Goal: Transaction & Acquisition: Book appointment/travel/reservation

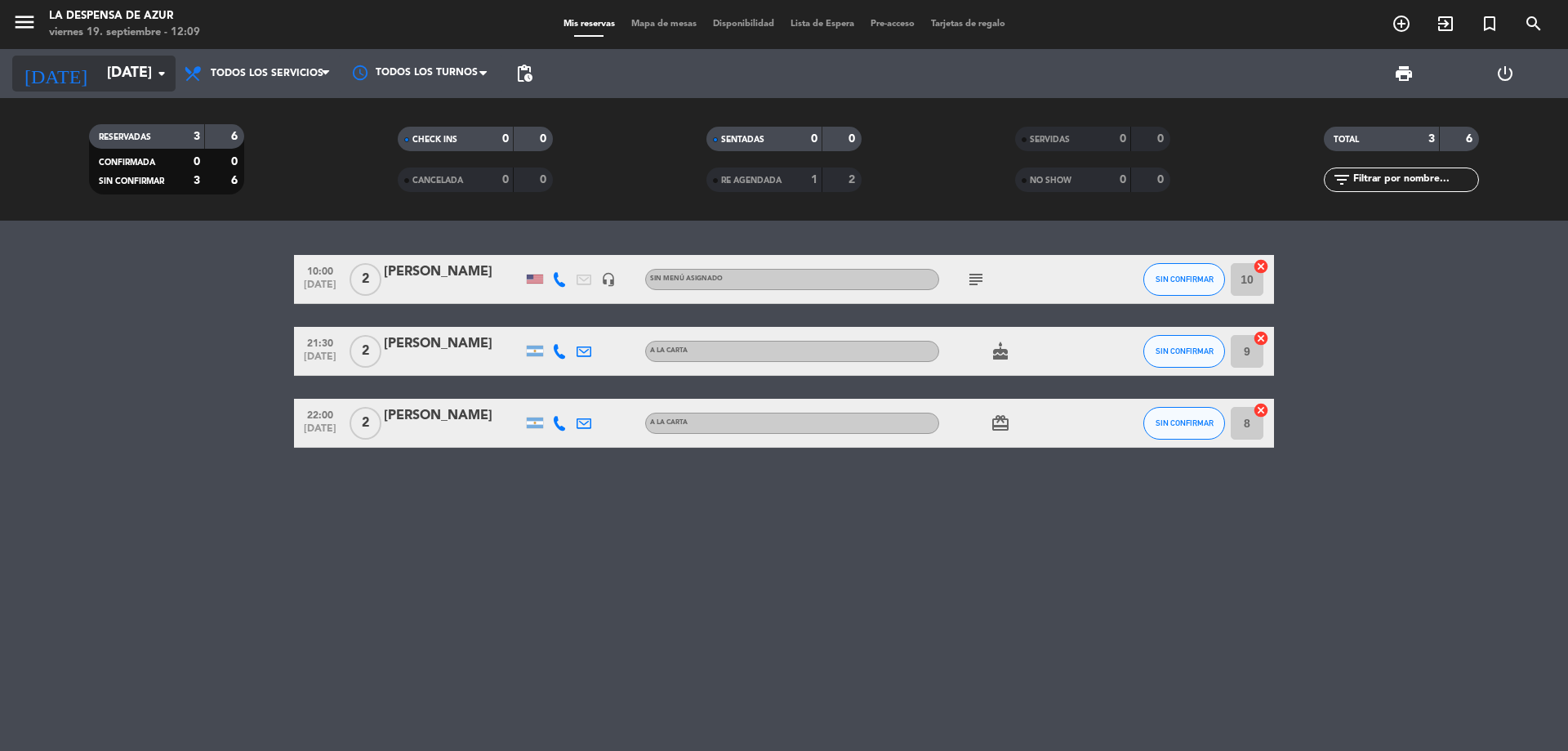
click at [131, 76] on input "[DATE]" at bounding box center [193, 73] width 190 height 32
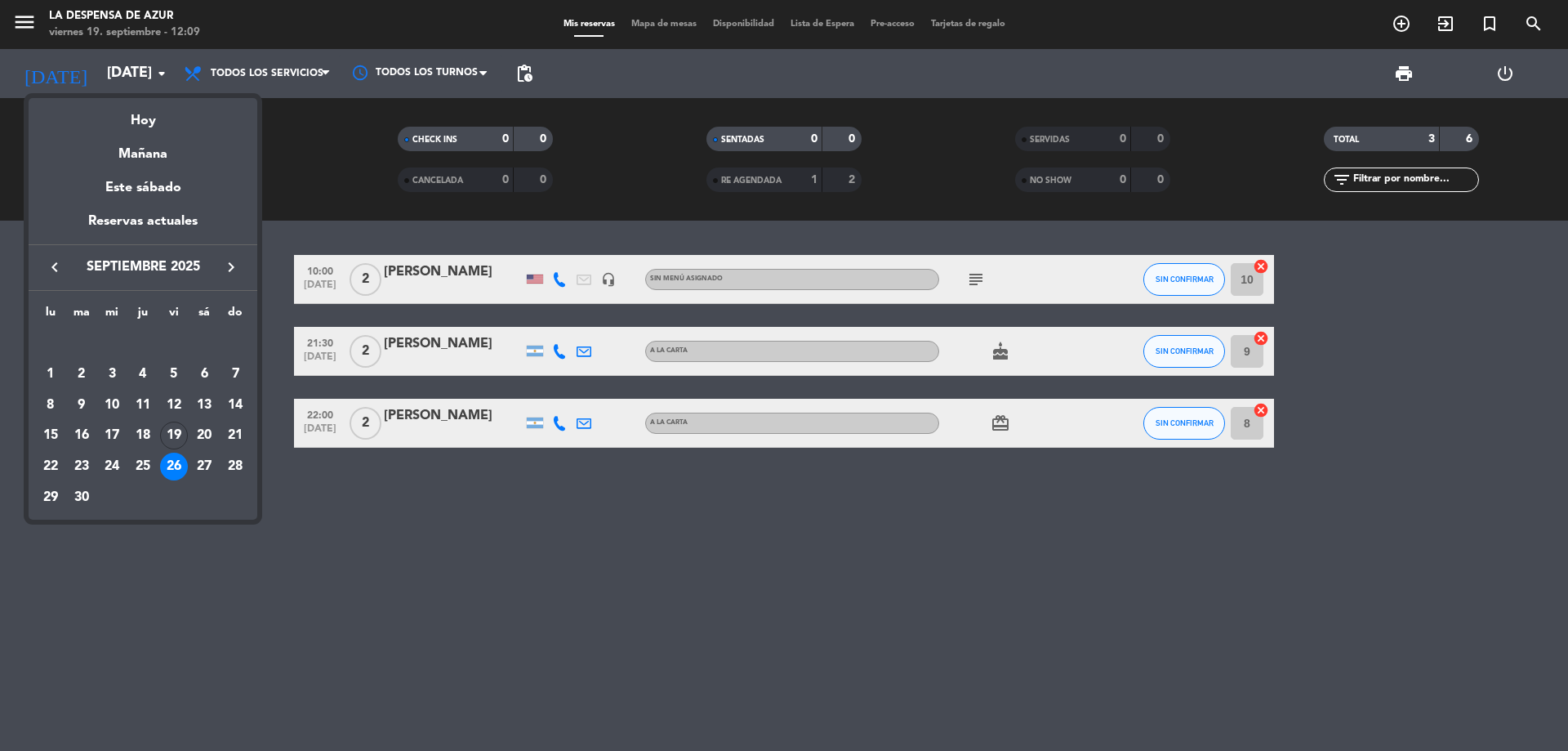
click at [975, 281] on div at bounding box center [784, 375] width 1568 height 751
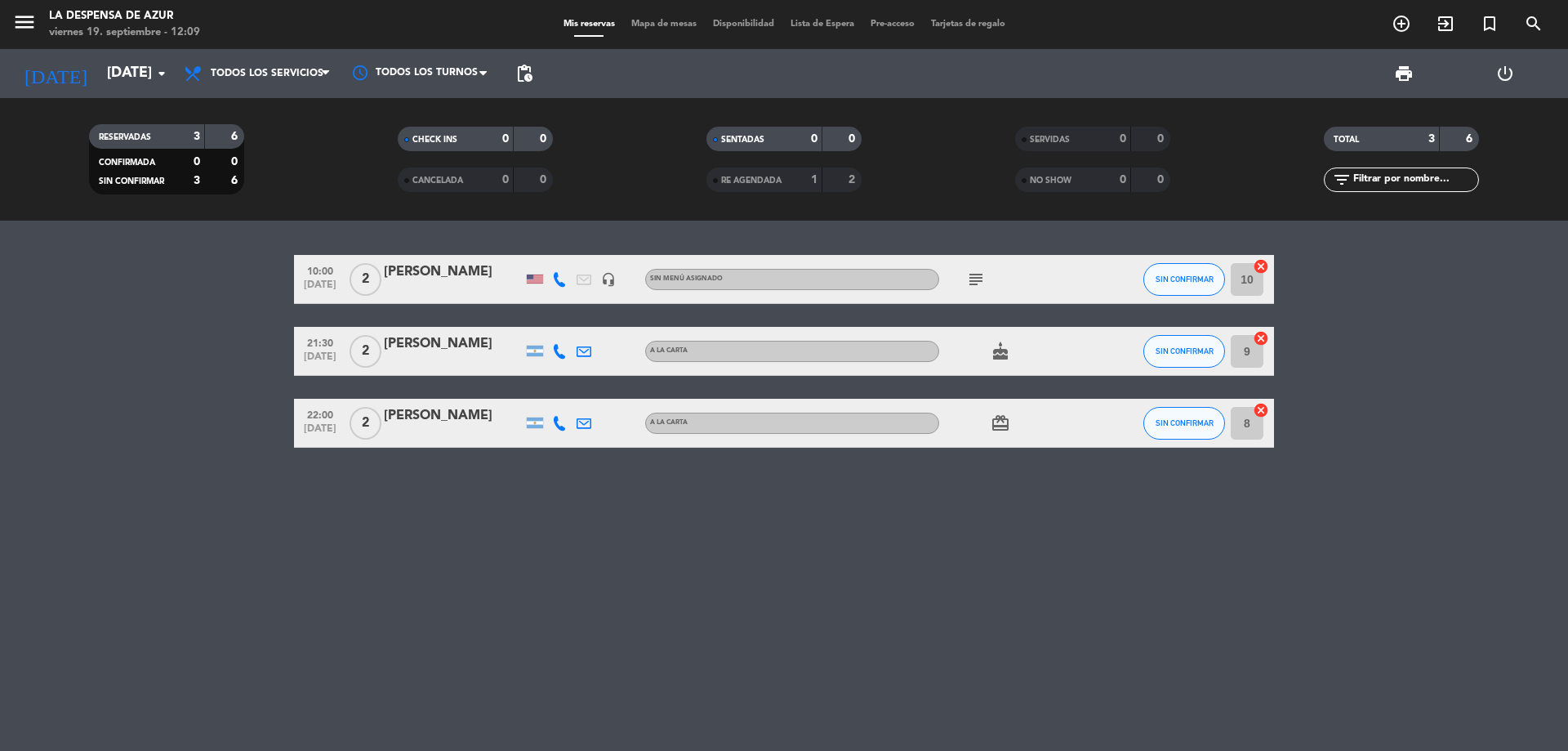
click at [975, 281] on icon "subject" at bounding box center [976, 280] width 20 height 20
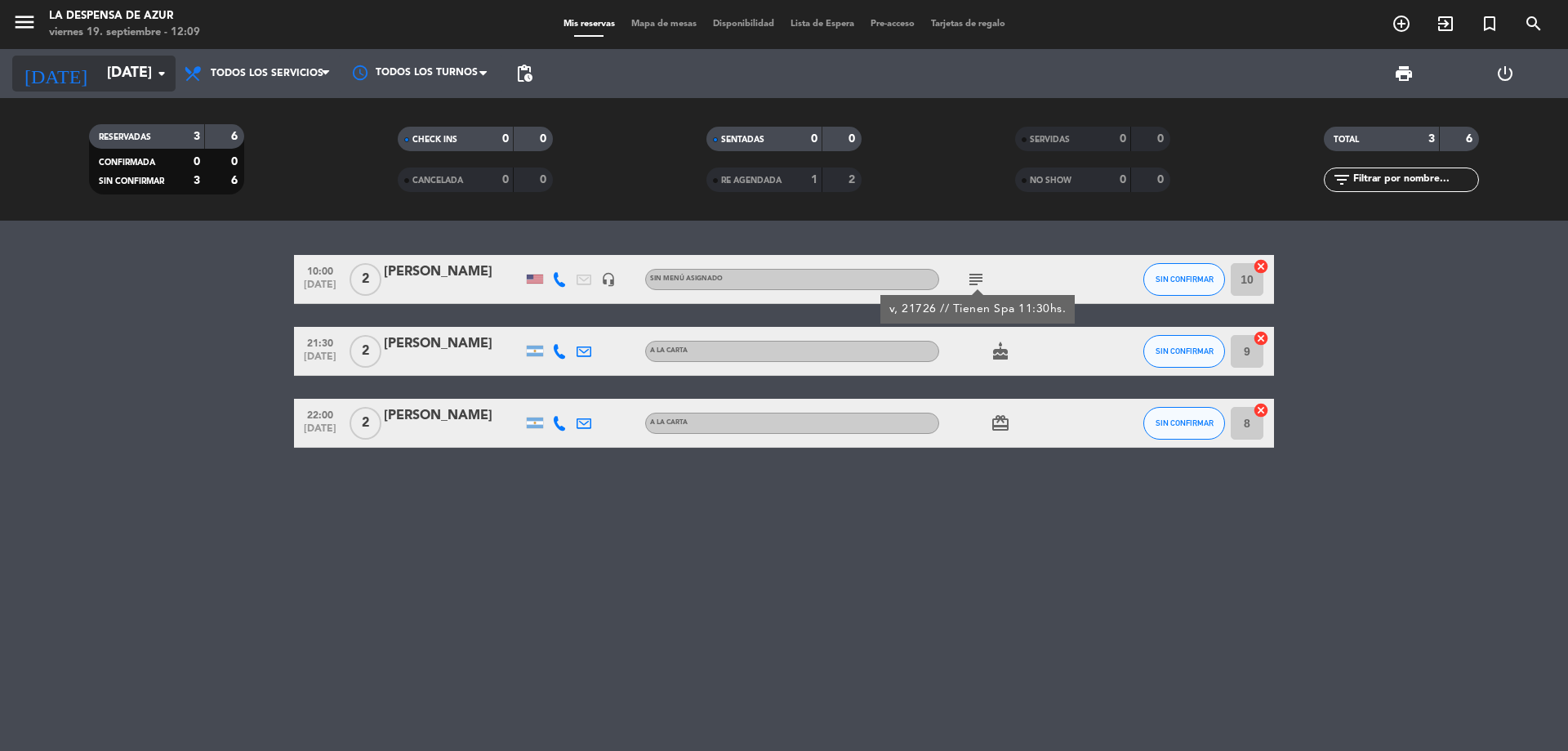
click at [157, 73] on icon "arrow_drop_down" at bounding box center [161, 74] width 20 height 20
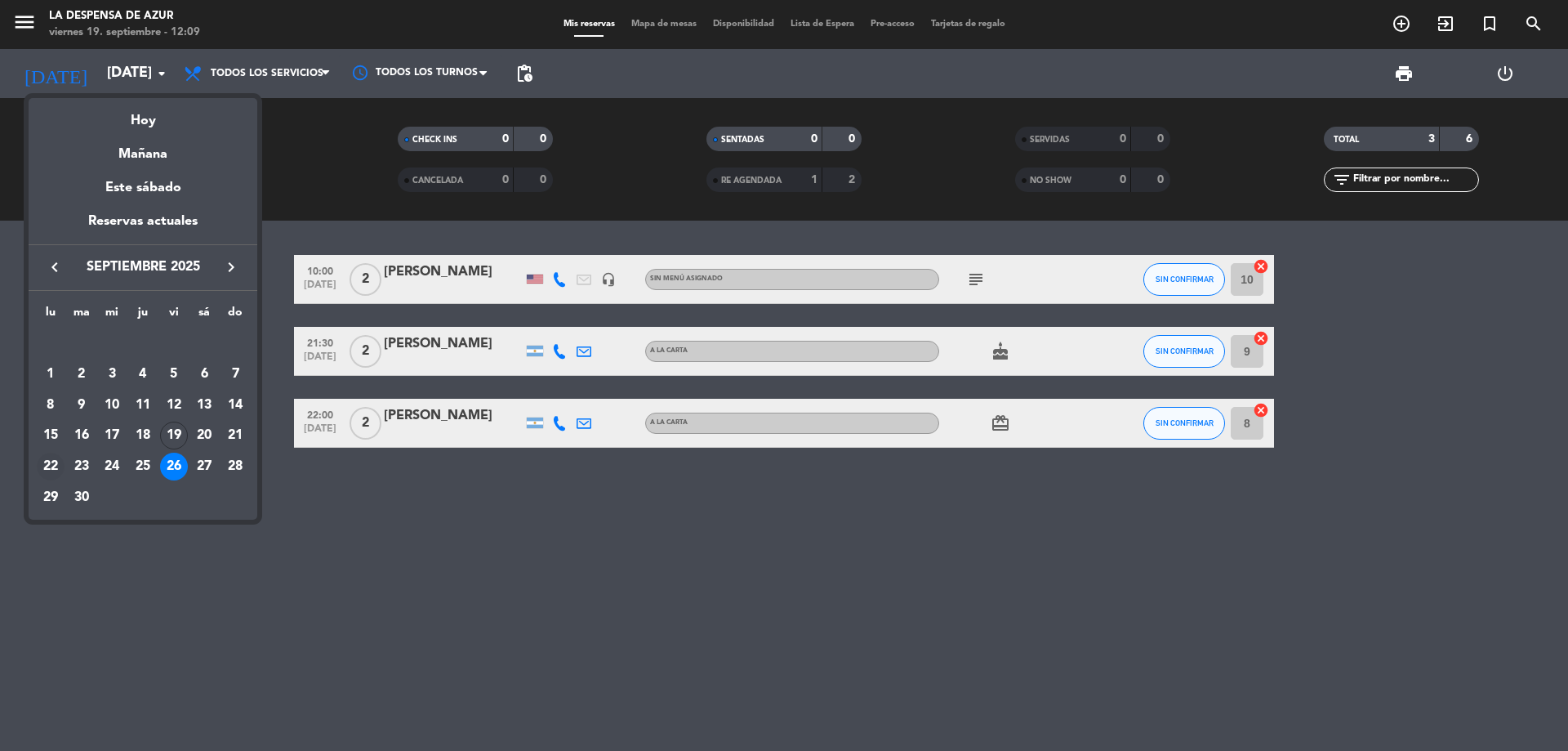
click at [51, 460] on div "22" at bounding box center [50, 467] width 28 height 28
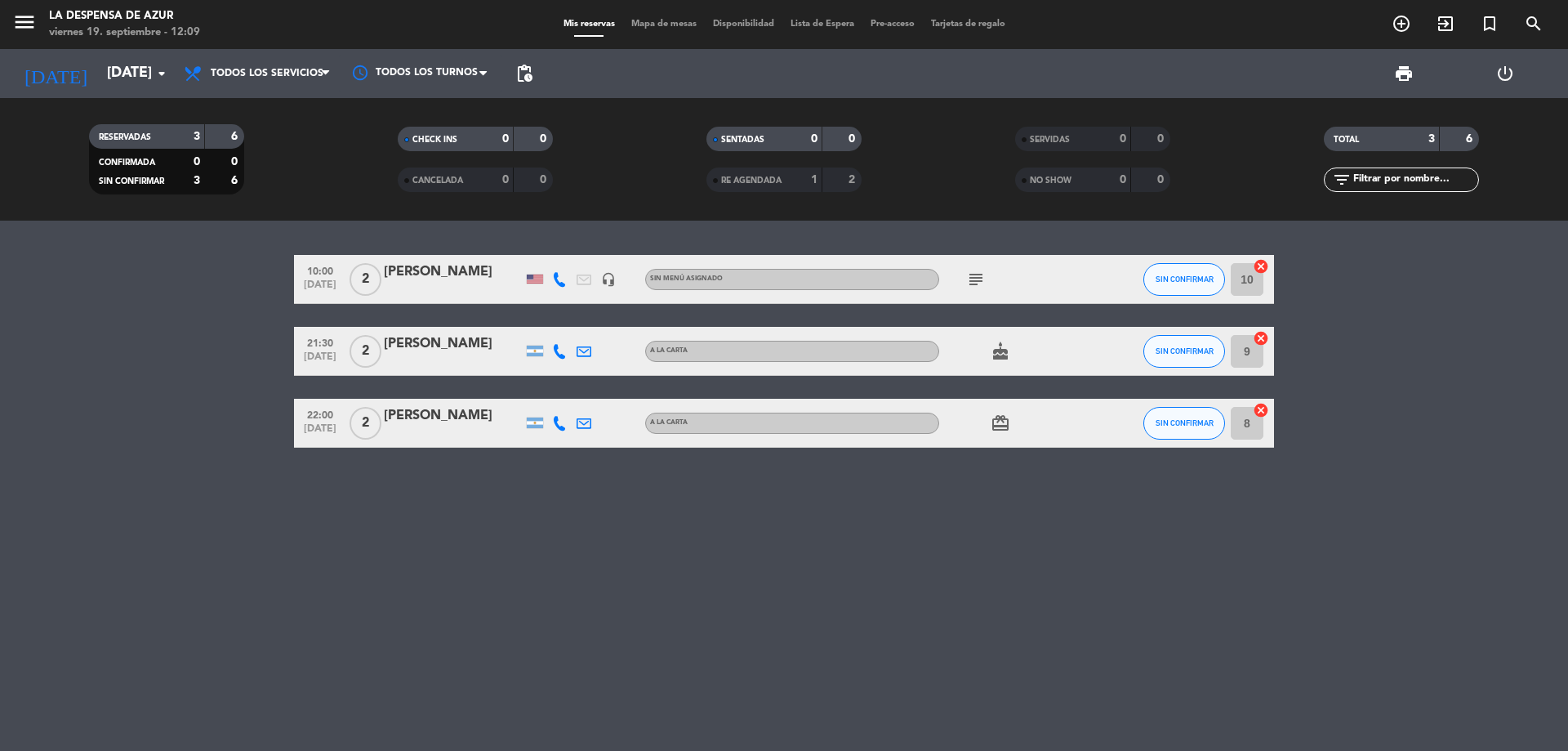
type input "[DATE]"
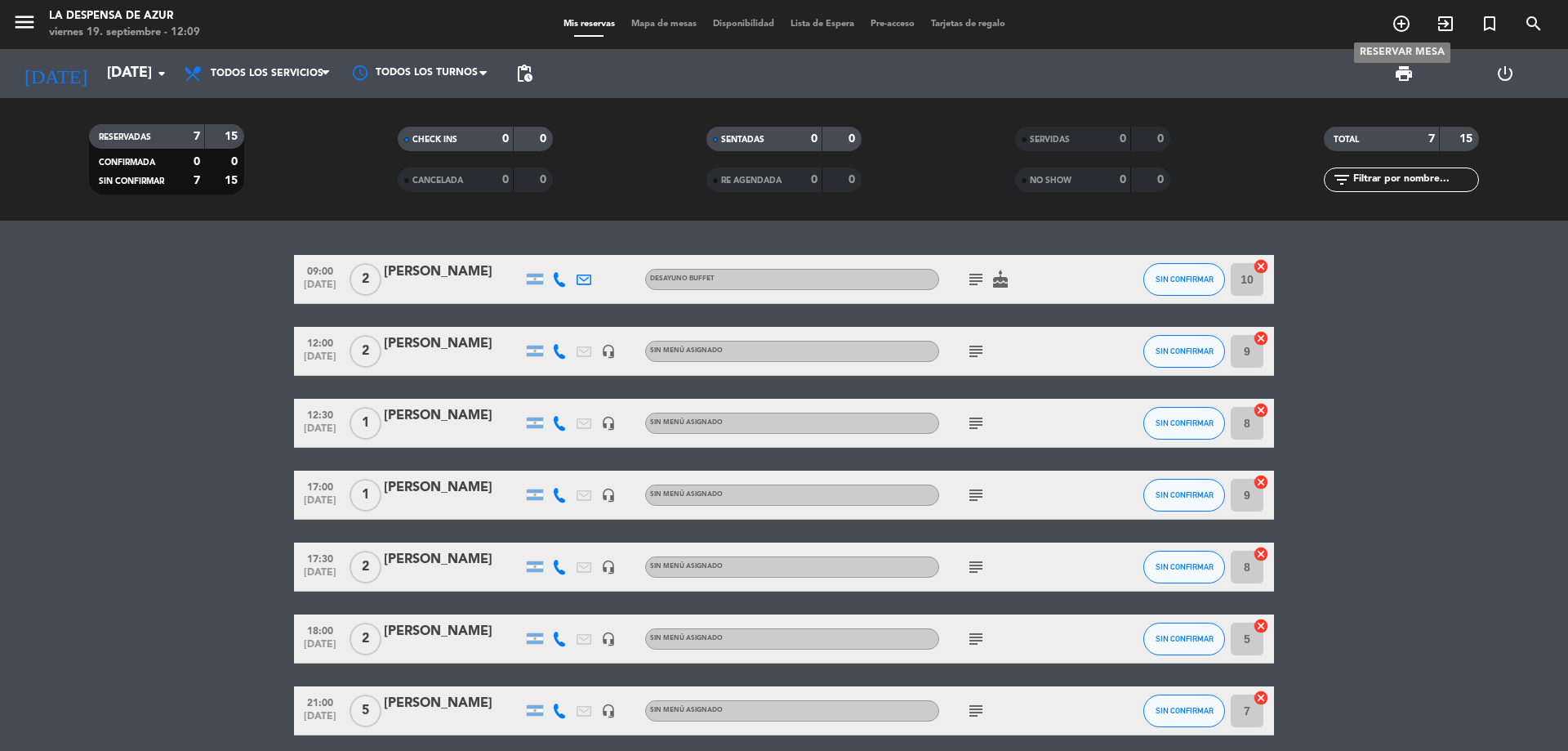
click at [1408, 25] on icon "add_circle_outline" at bounding box center [1402, 24] width 20 height 20
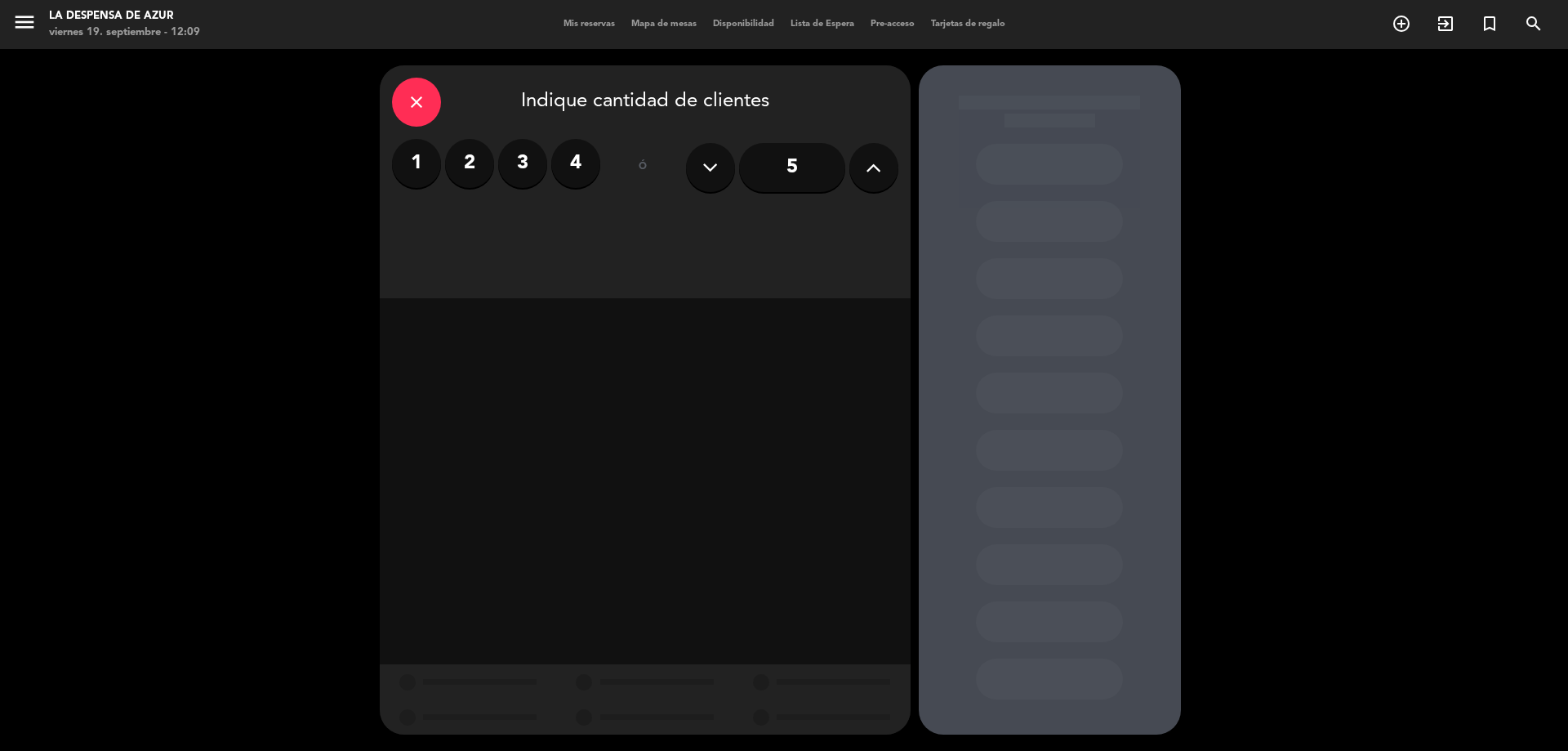
click at [477, 165] on label "2" at bounding box center [470, 163] width 49 height 49
click at [426, 173] on label "1" at bounding box center [416, 163] width 49 height 49
click at [606, 224] on div "Almuerzo" at bounding box center [581, 223] width 123 height 32
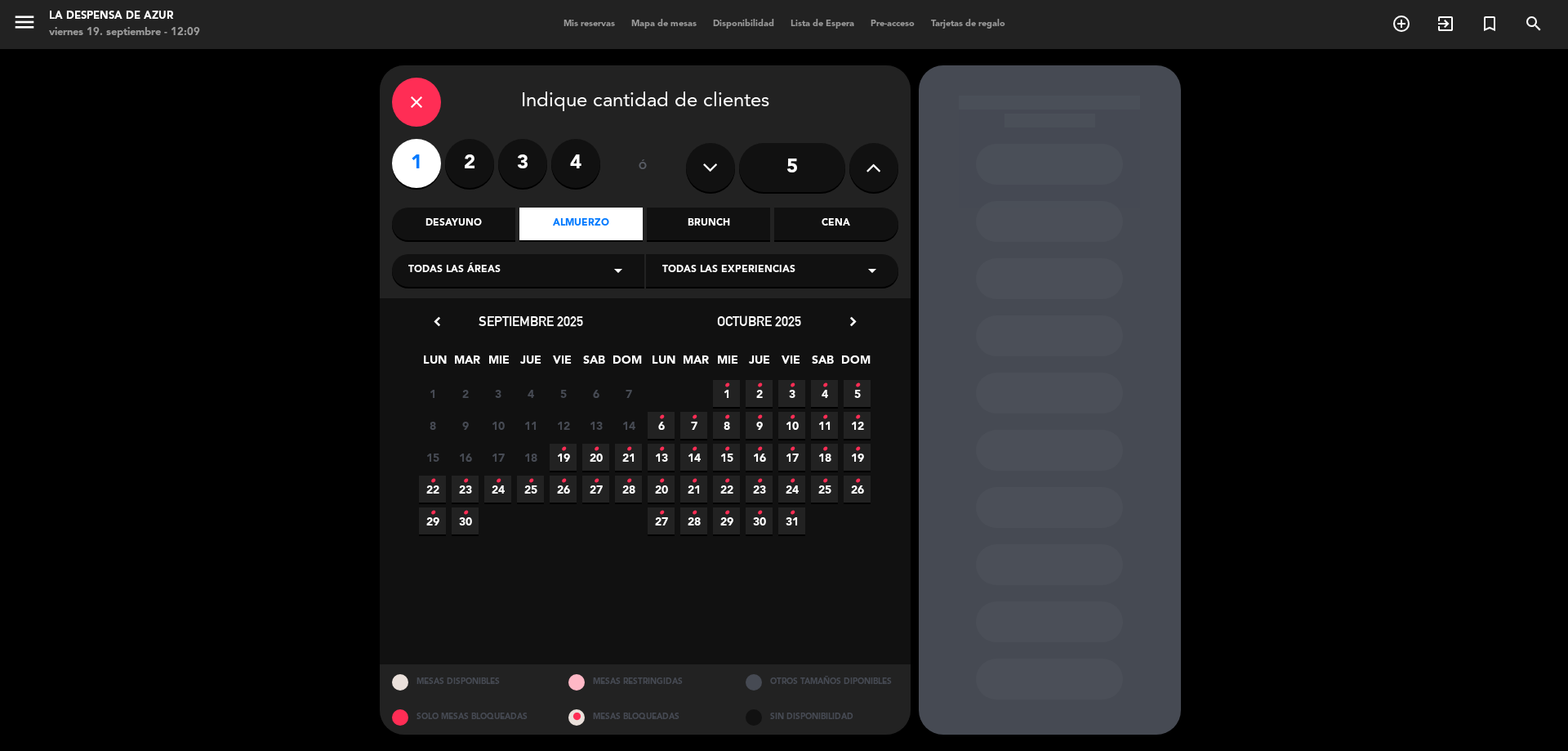
click at [438, 488] on span "22 •" at bounding box center [432, 488] width 27 height 27
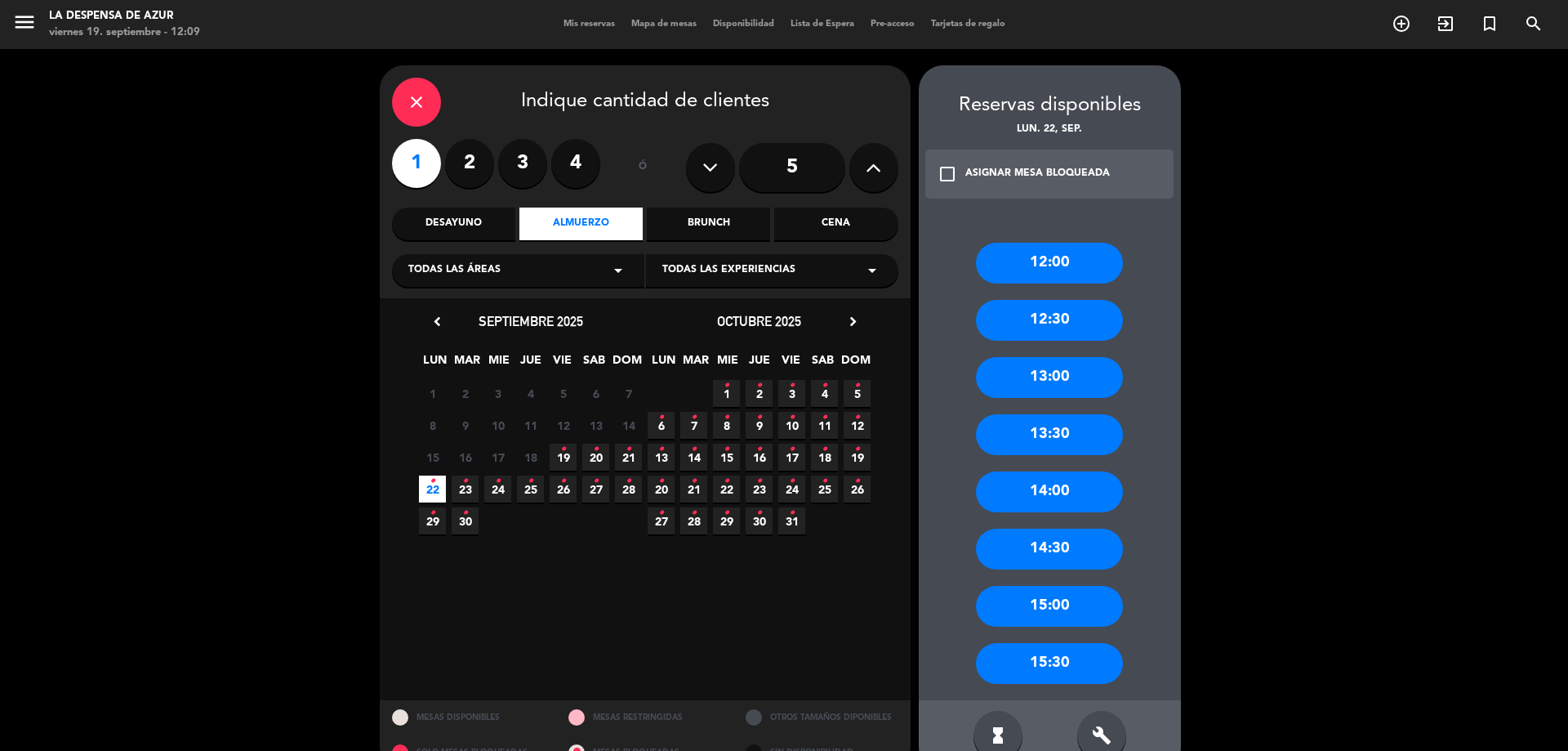
click at [1078, 271] on div "12:00" at bounding box center [1049, 262] width 147 height 40
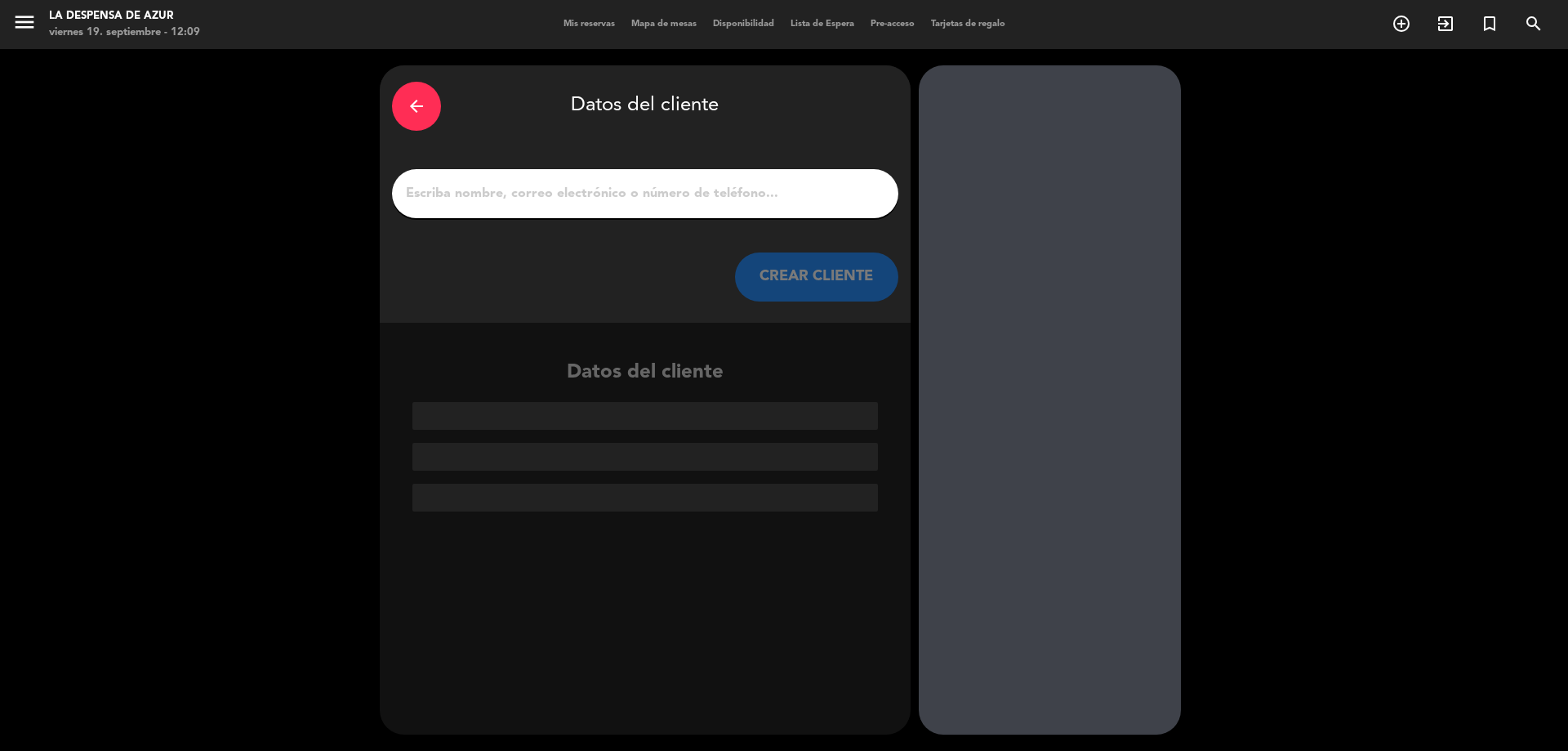
click at [626, 190] on input "1" at bounding box center [646, 193] width 482 height 23
paste input "[PERSON_NAME] 3576467346 // v. 20517 // Reco + mc + mesón de almuerzo x1 // BE"
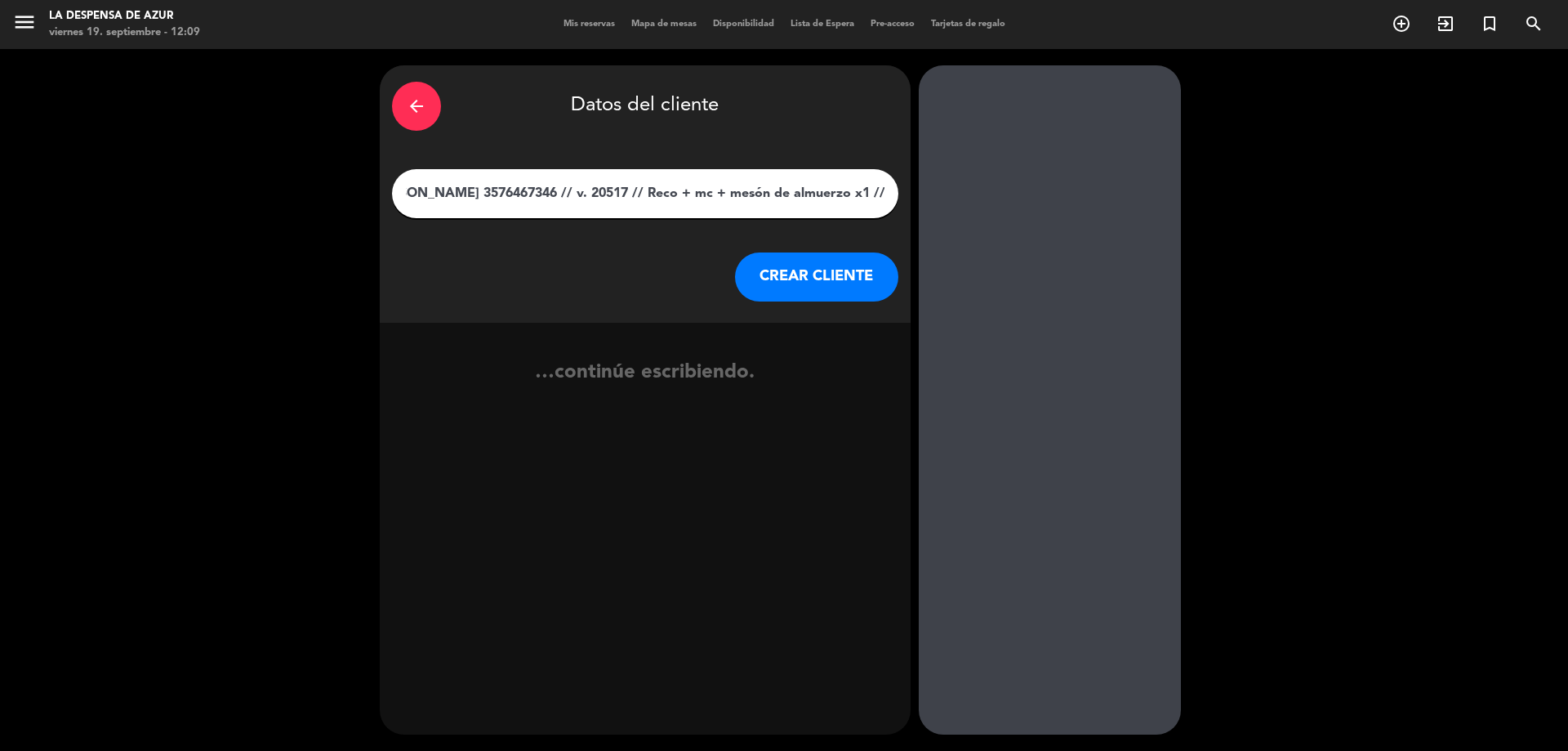
type input "[PERSON_NAME] 3576467346 // v. 20517 // Reco + mc + mesón de almuerzo x1 // BE"
click at [766, 267] on button "CREAR CLIENTE" at bounding box center [817, 277] width 163 height 49
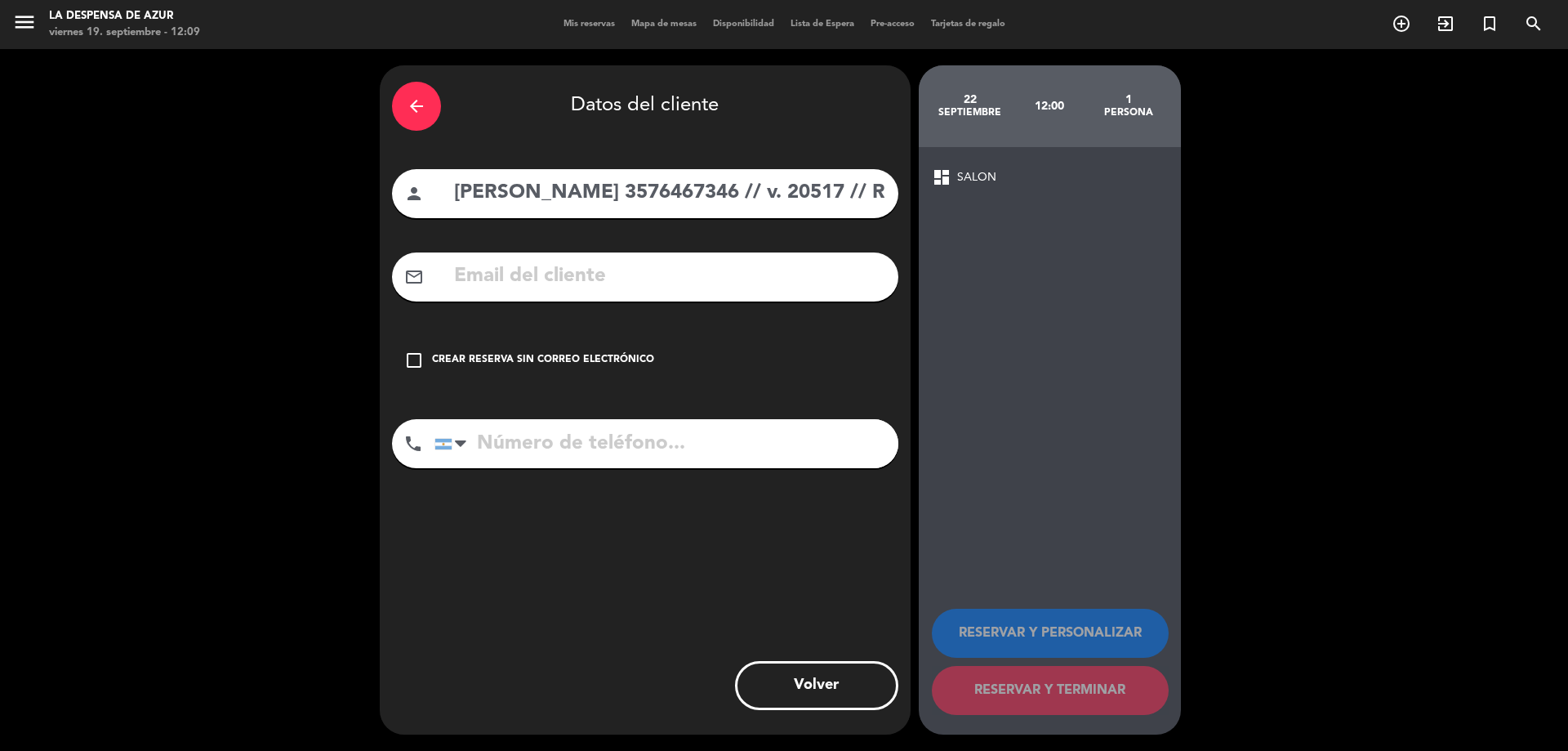
drag, startPoint x: 593, startPoint y: 194, endPoint x: 711, endPoint y: 204, distance: 118.4
click at [711, 204] on input "[PERSON_NAME] 3576467346 // v. 20517 // Reco + mc + mesón de almuerzo x1 // BE" at bounding box center [669, 193] width 434 height 33
type input "[PERSON_NAME] // v. 20517 // Reco + mc + mesón de almuerzo x1 // BE"
click at [710, 434] on input "tel" at bounding box center [665, 444] width 464 height 49
paste input "3576467346"
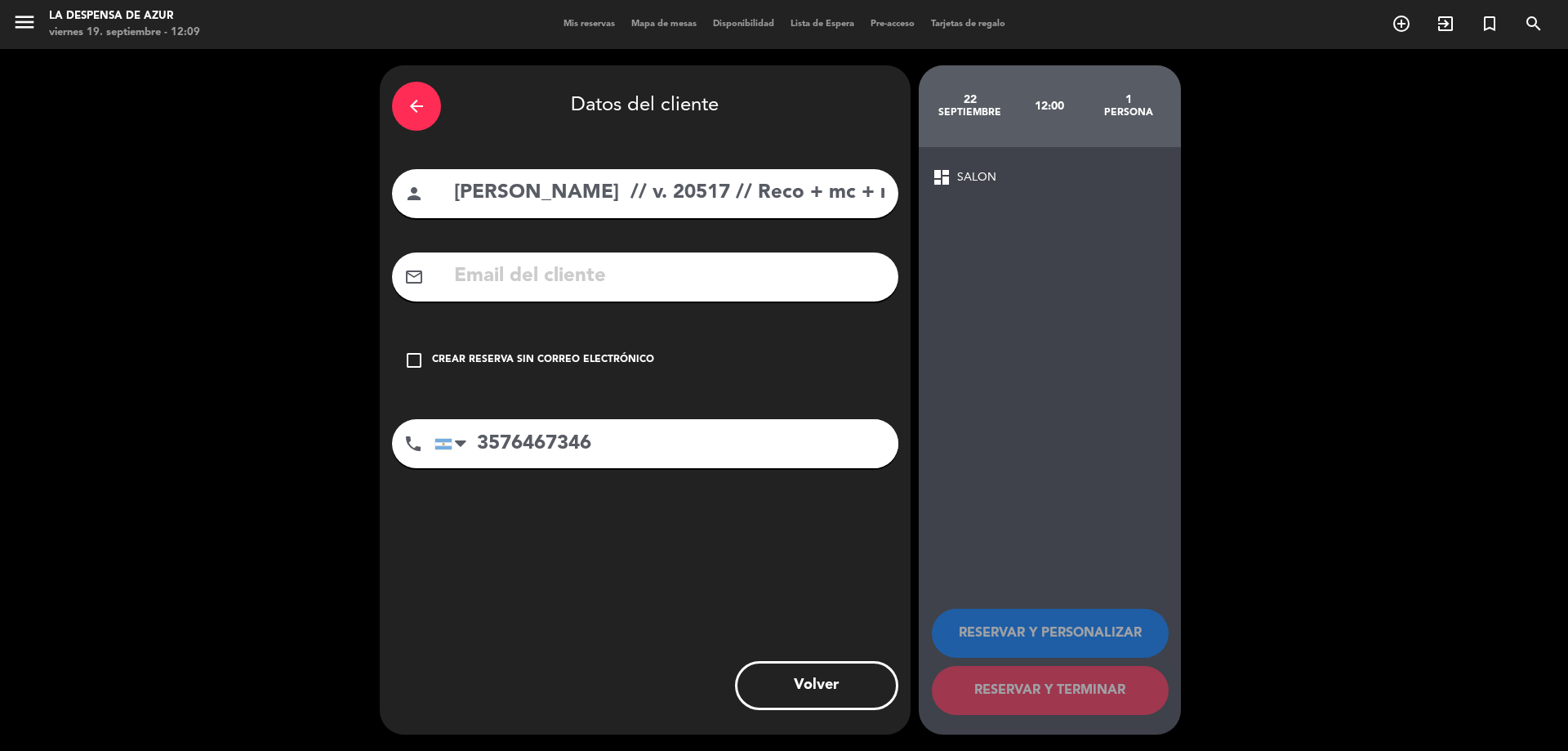
type input "3576467346"
drag, startPoint x: 597, startPoint y: 189, endPoint x: 1180, endPoint y: 244, distance: 585.6
click at [1180, 244] on div "arrow_back Datos del cliente person [PERSON_NAME] // v. 20517 // Reco + mc + me…" at bounding box center [784, 400] width 1568 height 702
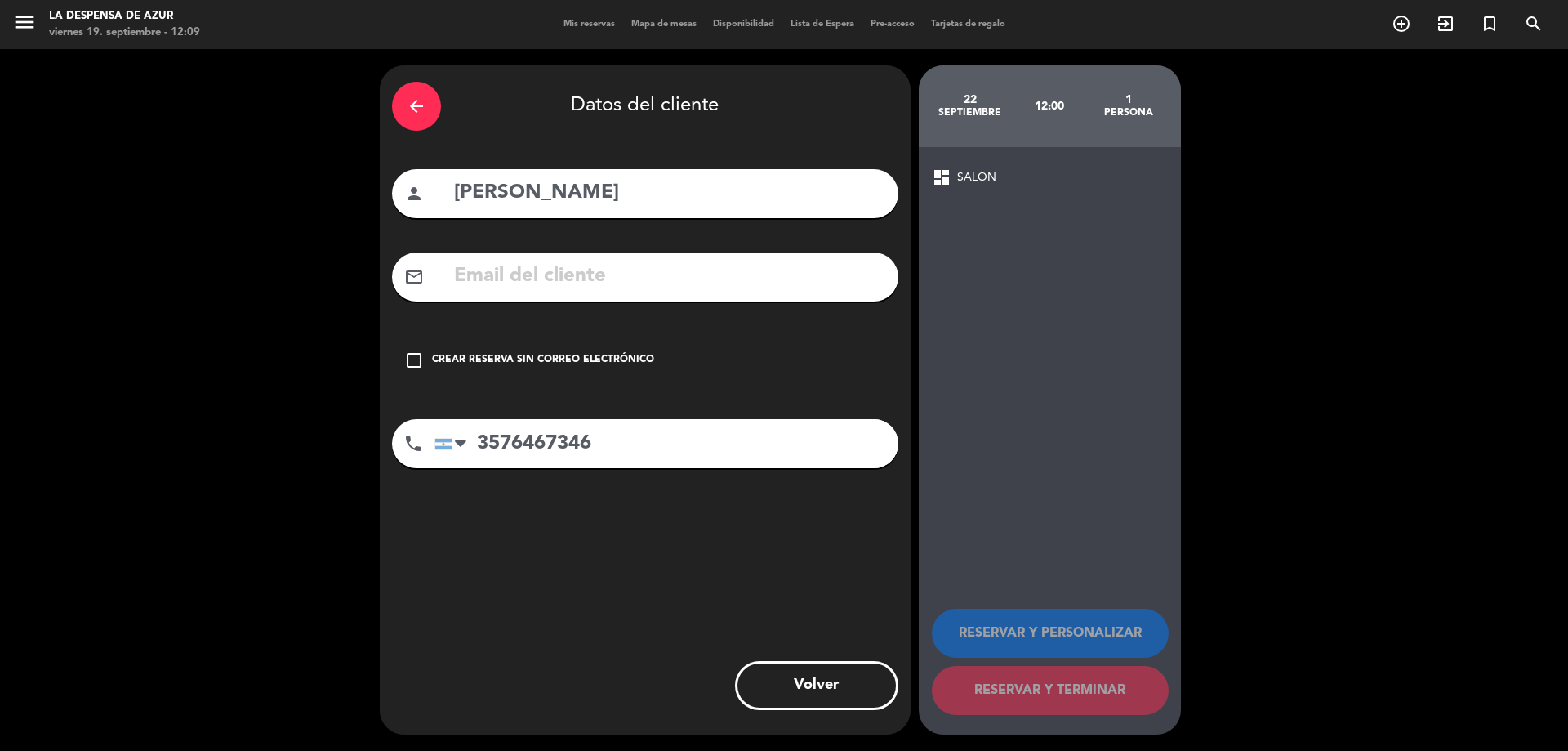
type input "[PERSON_NAME]"
click at [699, 382] on div "check_box_outline_blank Crear reserva sin correo electrónico" at bounding box center [645, 360] width 506 height 49
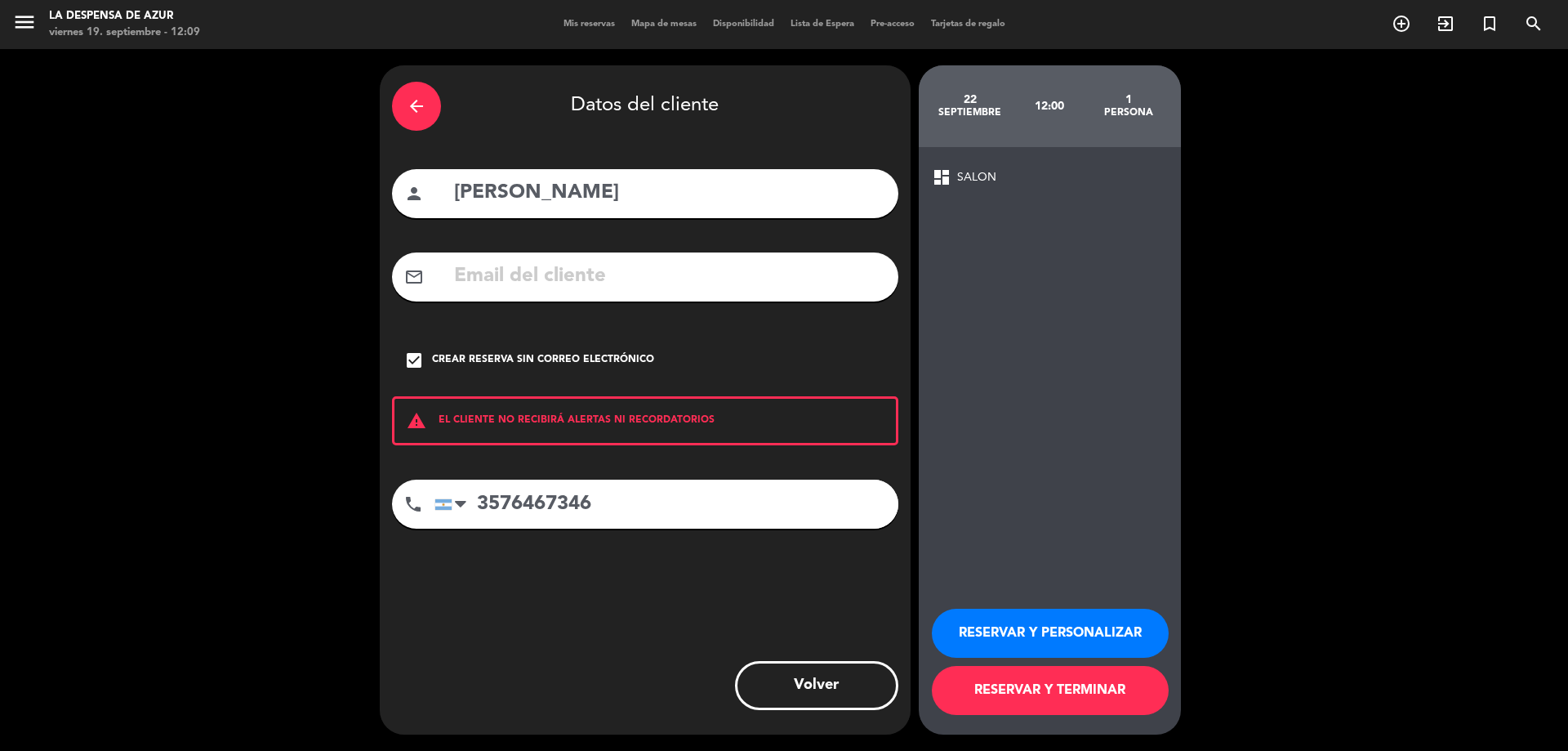
click at [1035, 637] on button "RESERVAR Y PERSONALIZAR" at bounding box center [1050, 633] width 237 height 49
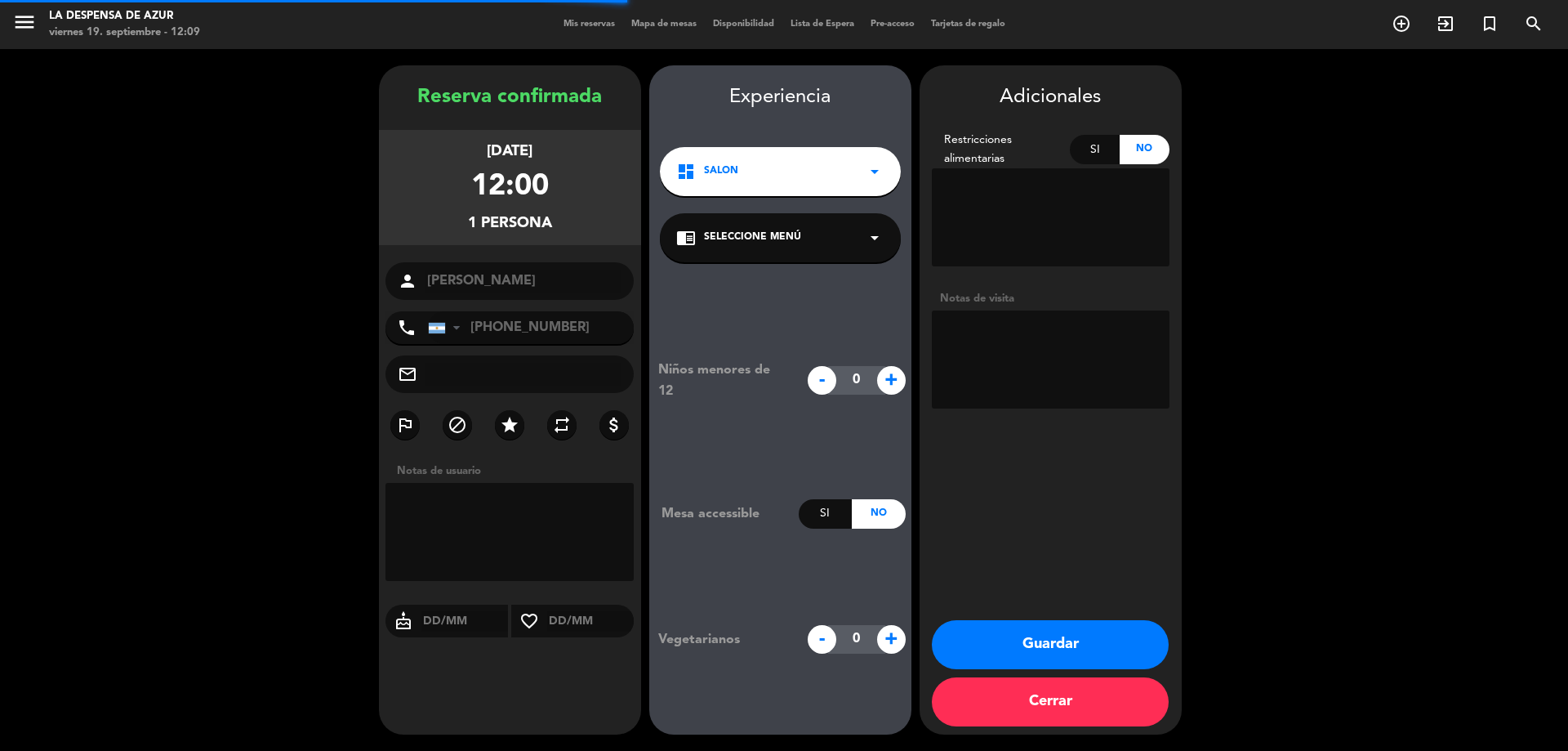
click at [1052, 355] on textarea at bounding box center [1050, 359] width 237 height 98
paste textarea "// v. 20517 // Reco + mc + mesón de almuerzo x1 // BE"
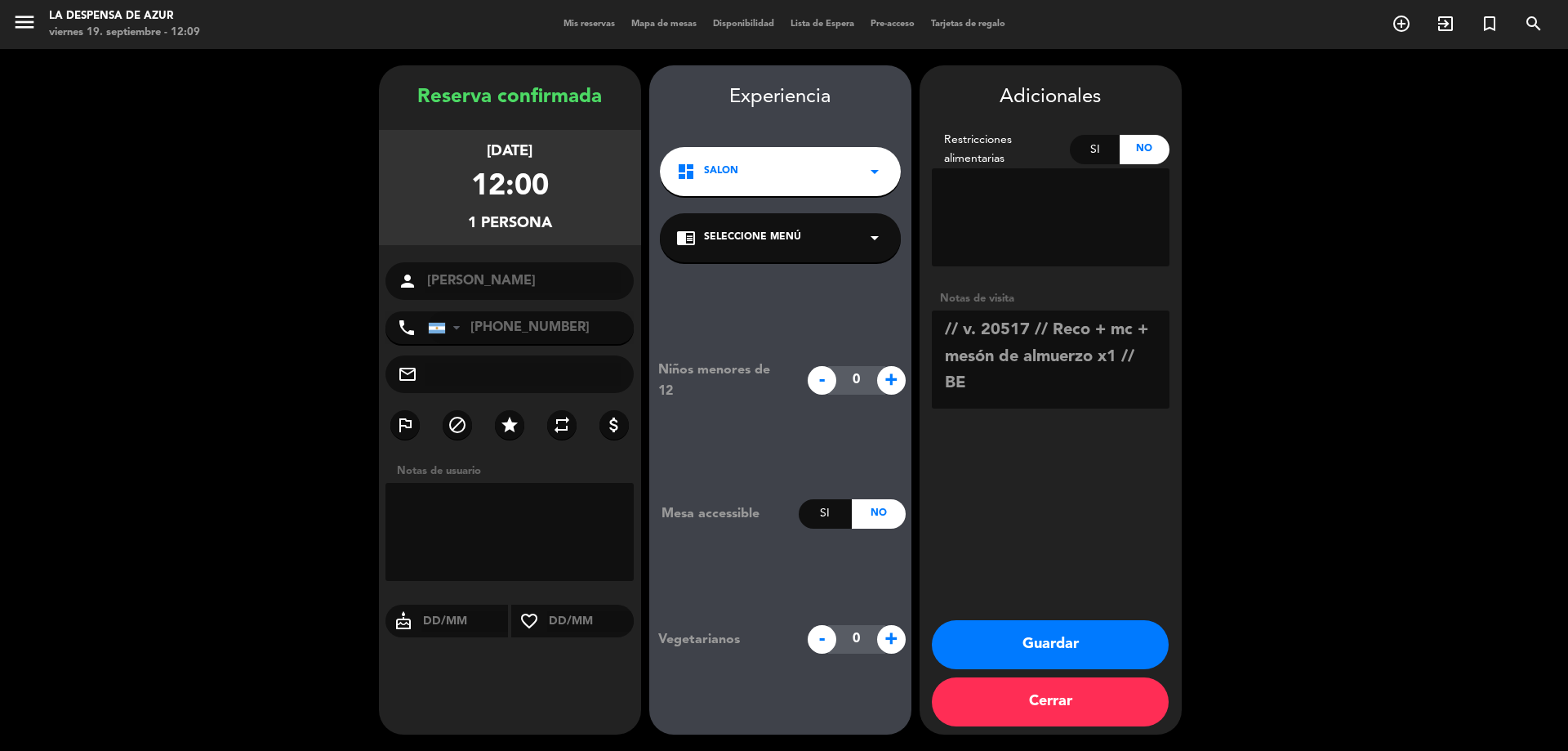
drag, startPoint x: 1042, startPoint y: 334, endPoint x: 1132, endPoint y: 343, distance: 90.4
click at [1150, 339] on textarea at bounding box center [1050, 359] width 237 height 98
click at [1044, 357] on textarea at bounding box center [1050, 359] width 237 height 98
click at [1061, 377] on textarea at bounding box center [1050, 359] width 237 height 98
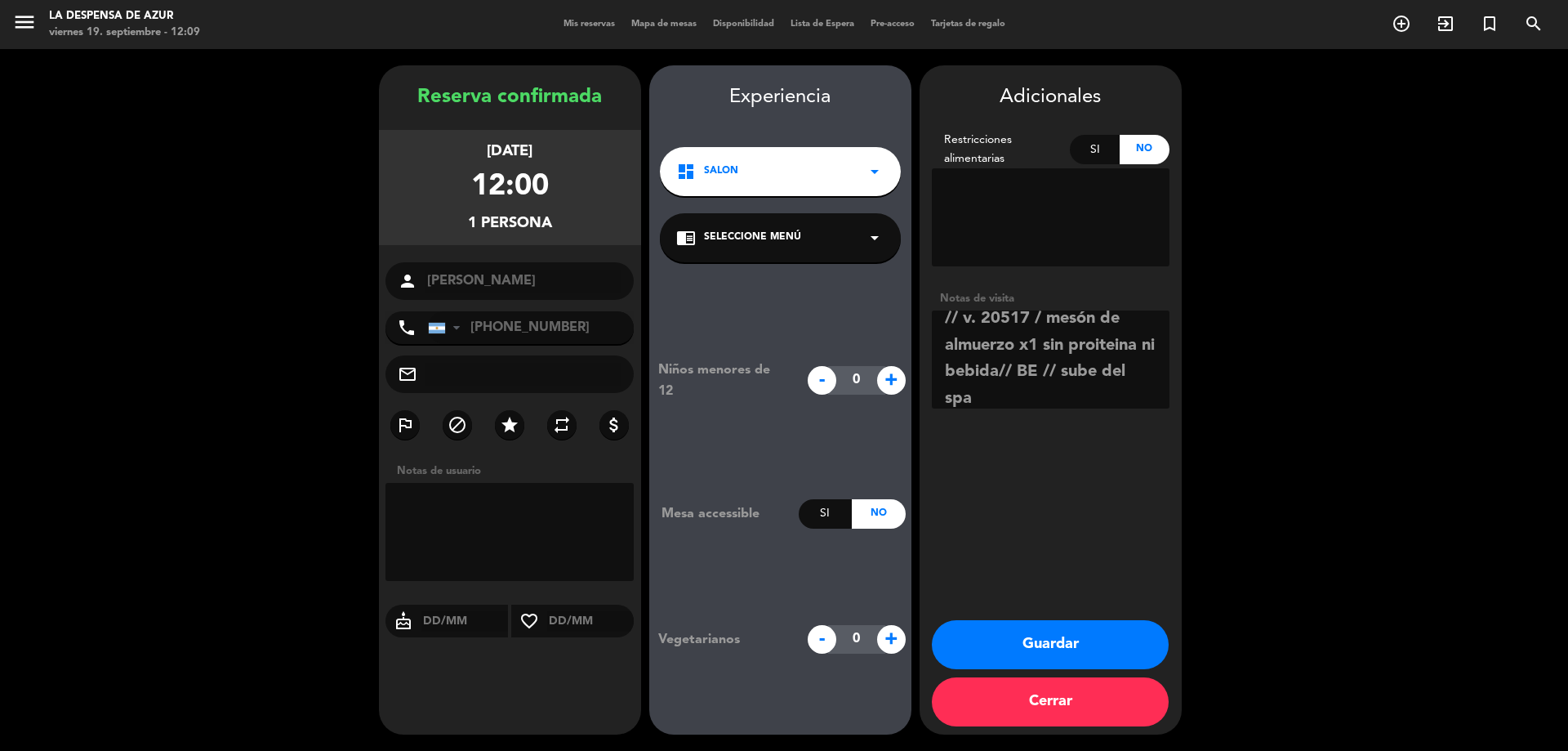
type textarea "// v. 20517 / mesón de almuerzo x1 sin proiteina ni bebida// BE // sube del spa"
click at [1087, 642] on button "Guardar" at bounding box center [1050, 645] width 237 height 49
